Goal: Task Accomplishment & Management: Complete application form

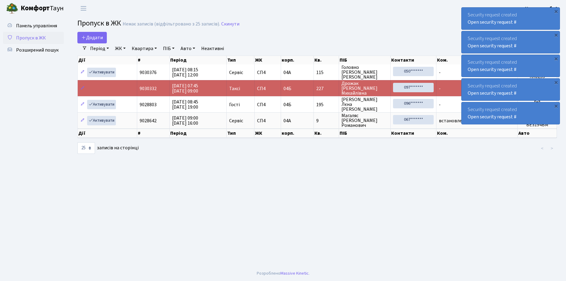
select select "25"
click at [90, 40] on span "Додати" at bounding box center [92, 37] width 22 height 7
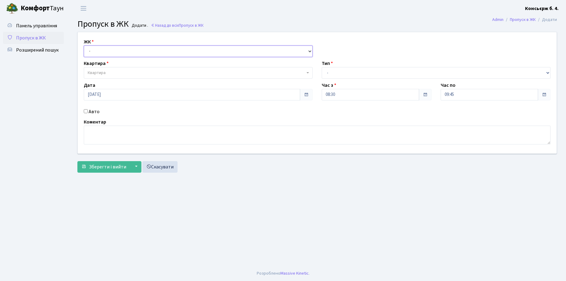
click at [102, 52] on select "- [STREET_ADDRESS]" at bounding box center [198, 52] width 229 height 12
select select "325"
click at [84, 46] on select "- [STREET_ADDRESS]" at bounding box center [198, 52] width 229 height 12
select select
click at [107, 56] on select "- СП4, Столичне шосе, 5" at bounding box center [198, 52] width 229 height 12
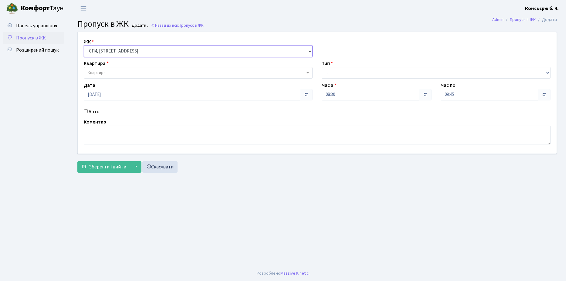
click at [84, 46] on select "- СП4, Столичне шосе, 5" at bounding box center [198, 52] width 229 height 12
click at [119, 68] on span "Квартира" at bounding box center [198, 73] width 229 height 12
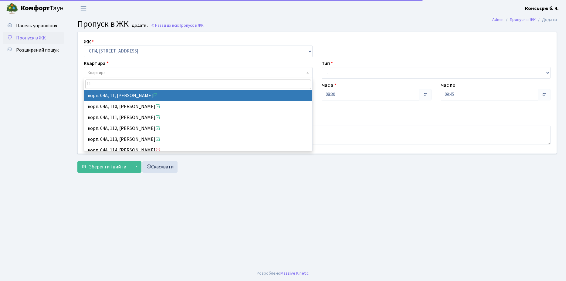
type input "115"
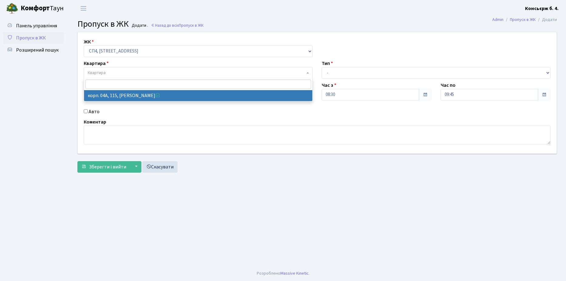
click at [39, 37] on span "Пропуск в ЖК" at bounding box center [31, 38] width 30 height 7
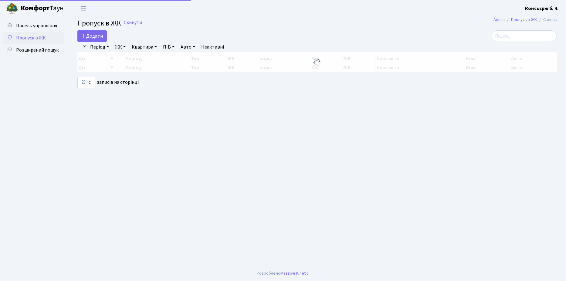
select select "25"
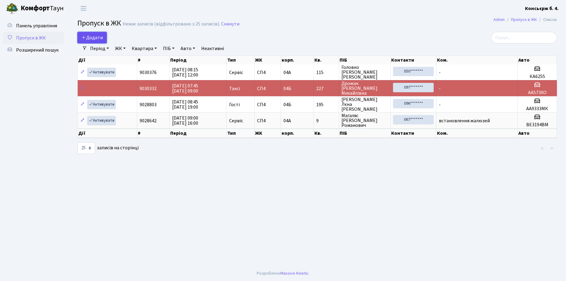
click at [99, 34] on span "Додати" at bounding box center [92, 37] width 22 height 7
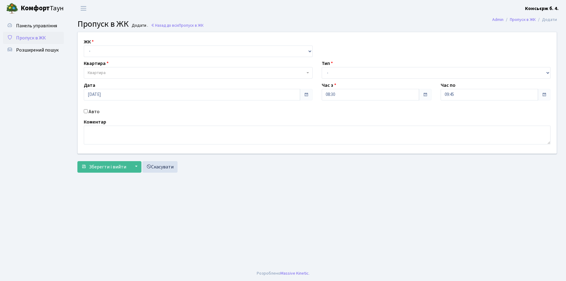
click at [46, 38] on link "Пропуск в ЖК" at bounding box center [33, 38] width 61 height 12
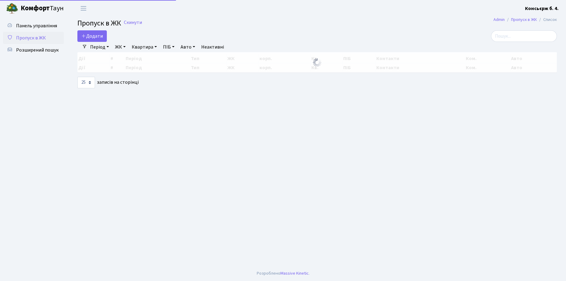
select select "25"
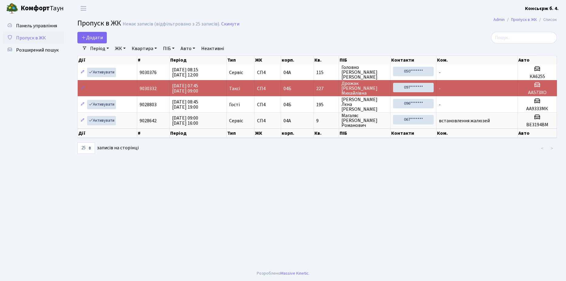
click at [52, 34] on link "Пропуск в ЖК" at bounding box center [33, 38] width 61 height 12
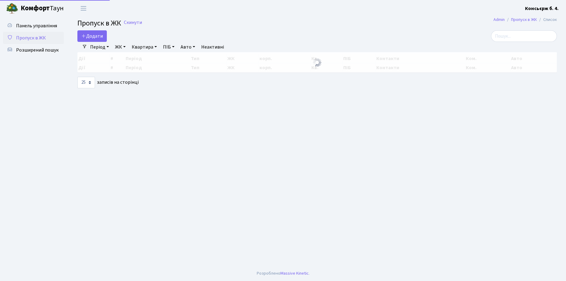
select select "25"
